Goal: Information Seeking & Learning: Learn about a topic

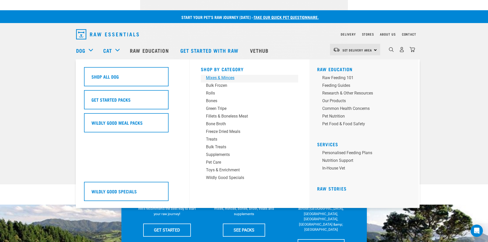
click at [217, 78] on div "Mixes & Minces" at bounding box center [246, 78] width 80 height 6
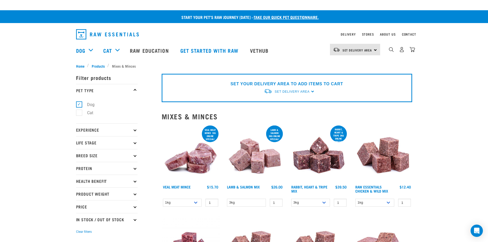
click at [79, 113] on label "Cat" at bounding box center [87, 113] width 16 height 6
click at [76, 113] on input "Cat" at bounding box center [77, 111] width 3 height 3
checkbox input "true"
click at [81, 106] on label "Dog" at bounding box center [88, 104] width 18 height 6
click at [79, 105] on input "Dog" at bounding box center [77, 103] width 3 height 3
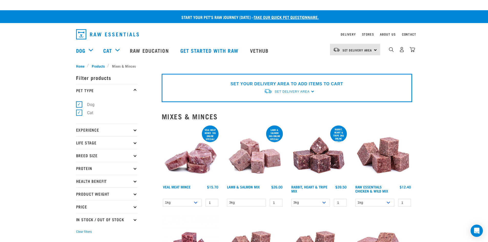
checkbox input "false"
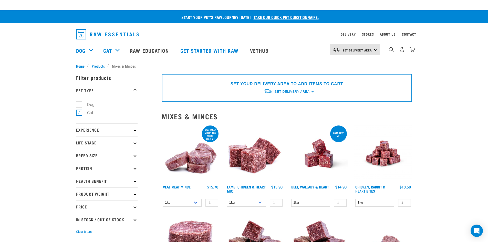
click at [81, 106] on label "Dog" at bounding box center [88, 104] width 18 height 6
click at [79, 105] on input "Dog" at bounding box center [77, 103] width 3 height 3
checkbox input "true"
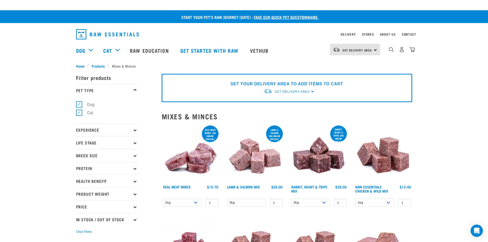
click at [79, 114] on label "Cat" at bounding box center [87, 113] width 16 height 6
click at [77, 114] on input "Cat" at bounding box center [77, 111] width 3 height 3
checkbox input "false"
click at [134, 129] on icon at bounding box center [135, 129] width 3 height 3
click at [91, 133] on p "Experience" at bounding box center [107, 130] width 62 height 13
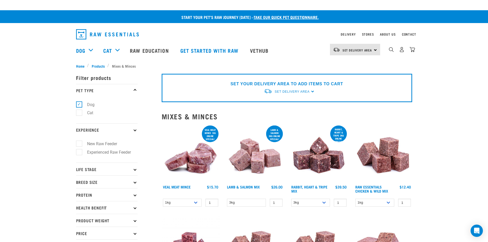
click at [90, 145] on label "New Raw Feeder" at bounding box center [99, 144] width 40 height 6
click at [79, 145] on input "New Raw Feeder" at bounding box center [77, 142] width 3 height 3
checkbox input "true"
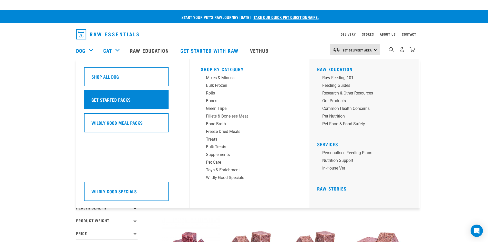
click at [110, 98] on h5 "Get Started Packs" at bounding box center [110, 99] width 39 height 7
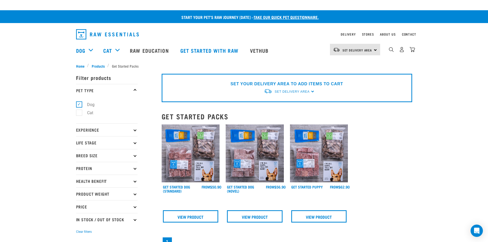
click at [133, 168] on p "Protein" at bounding box center [107, 168] width 62 height 13
click at [91, 191] on label "Chicken" at bounding box center [91, 191] width 25 height 6
click at [79, 191] on input "Chicken" at bounding box center [77, 189] width 3 height 3
checkbox input "true"
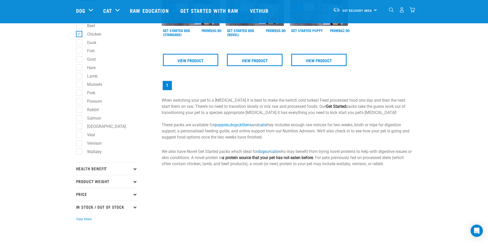
scroll to position [103, 0]
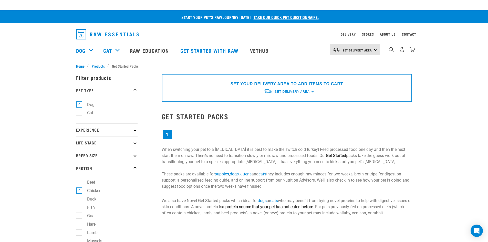
click at [79, 190] on label "Chicken" at bounding box center [91, 191] width 25 height 6
click at [78, 190] on input "Chicken" at bounding box center [77, 189] width 3 height 3
checkbox input "false"
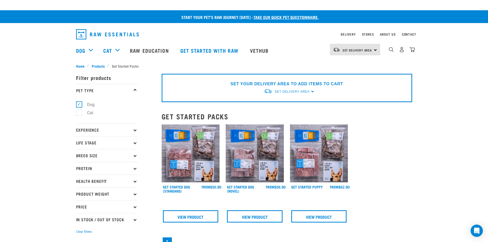
click at [80, 105] on label "Dog" at bounding box center [88, 104] width 18 height 6
click at [79, 105] on input "Dog" at bounding box center [77, 103] width 3 height 3
checkbox input "false"
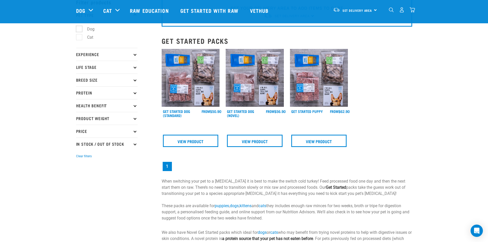
scroll to position [103, 0]
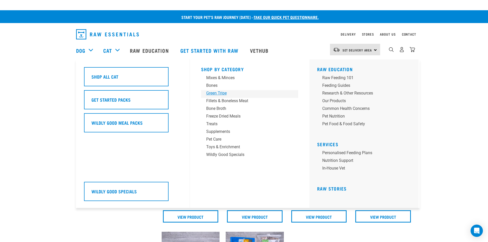
click at [219, 93] on div "Green Tripe" at bounding box center [246, 93] width 80 height 6
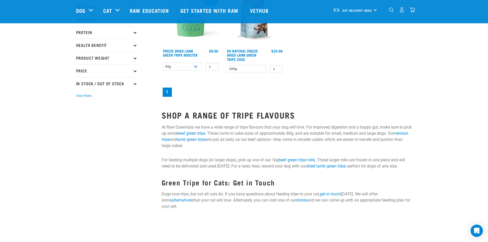
scroll to position [103, 0]
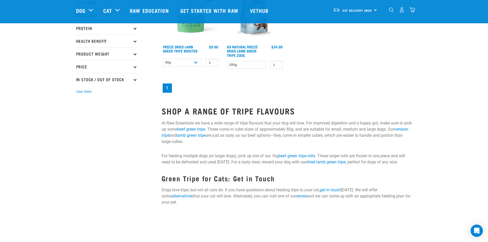
click at [300, 135] on p "At Raw Essentials we have a wide range of tripe flavours that your dog will lov…" at bounding box center [287, 132] width 251 height 25
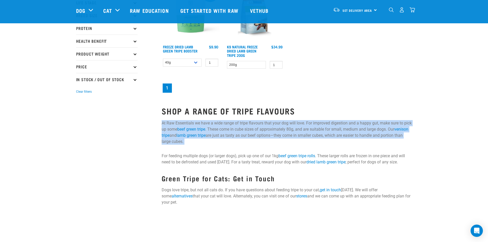
click at [300, 135] on p "At Raw Essentials we have a wide range of tripe flavours that your dog will lov…" at bounding box center [287, 132] width 251 height 25
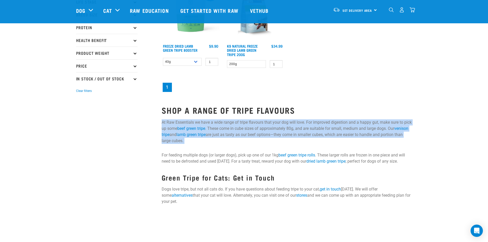
scroll to position [128, 0]
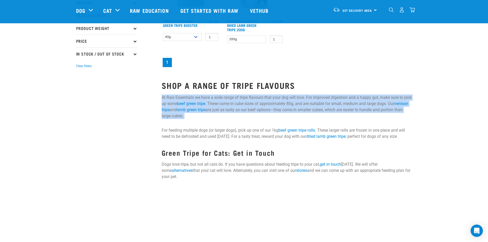
click at [187, 116] on p "At Raw Essentials we have a wide range of tripe flavours that your dog will lov…" at bounding box center [287, 107] width 251 height 25
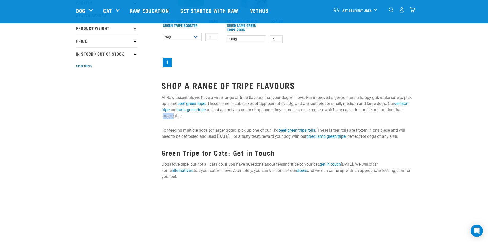
click at [187, 116] on p "At Raw Essentials we have a wide range of tripe flavours that your dog will lov…" at bounding box center [287, 107] width 251 height 25
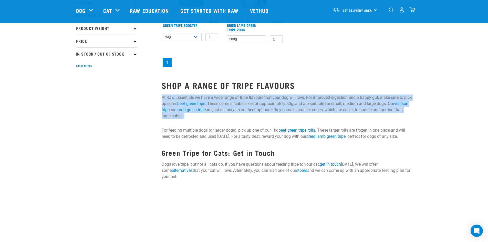
click at [187, 116] on p "At Raw Essentials we have a wide range of tripe flavours that your dog will lov…" at bounding box center [287, 107] width 251 height 25
